Goal: Task Accomplishment & Management: Manage account settings

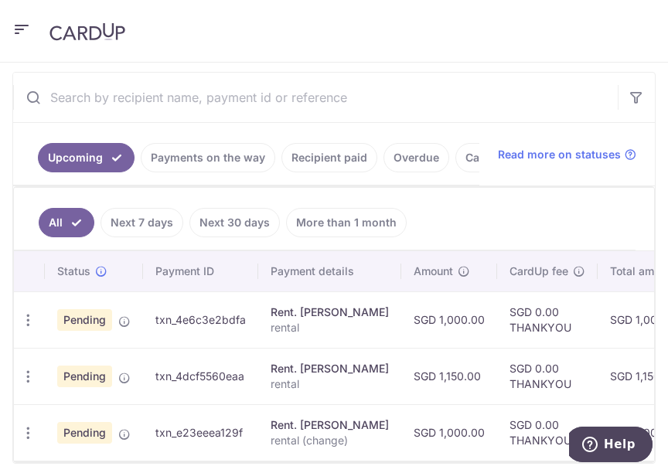
scroll to position [387, 0]
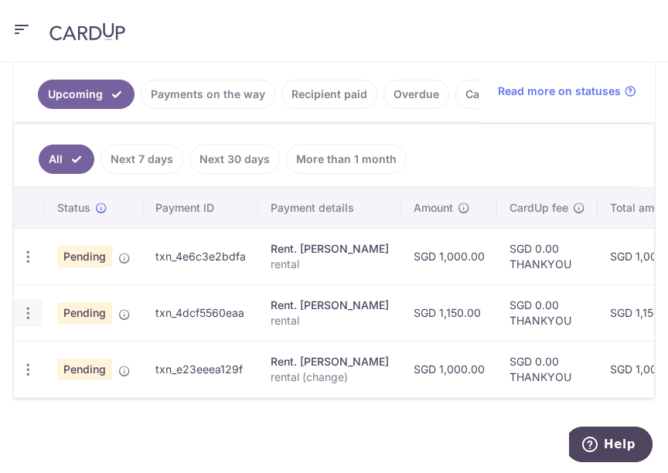
click at [32, 318] on icon "button" at bounding box center [28, 313] width 16 height 16
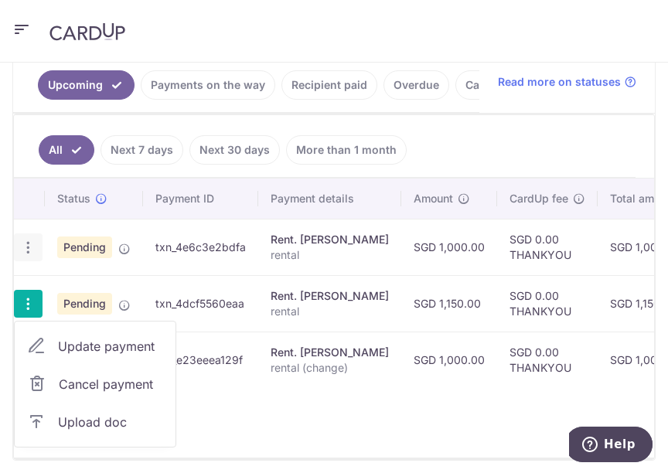
click at [33, 247] on icon "button" at bounding box center [28, 248] width 16 height 16
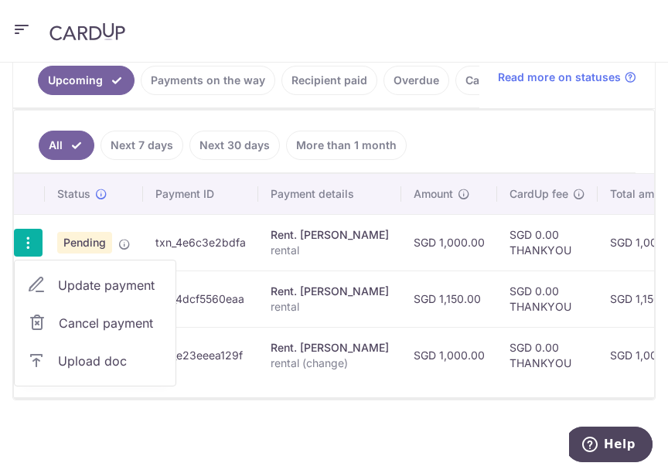
scroll to position [404, 0]
click at [70, 352] on span "Upload doc" at bounding box center [110, 361] width 105 height 19
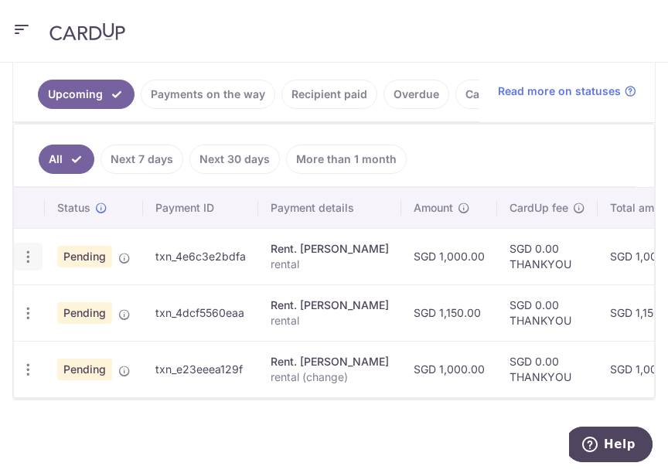
scroll to position [391, 0]
